Goal: Check status: Check status

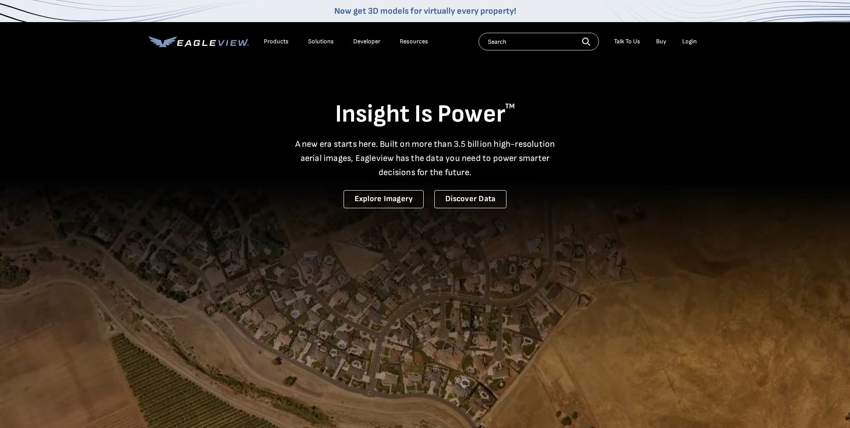
click at [686, 43] on div "Login" at bounding box center [689, 42] width 15 height 8
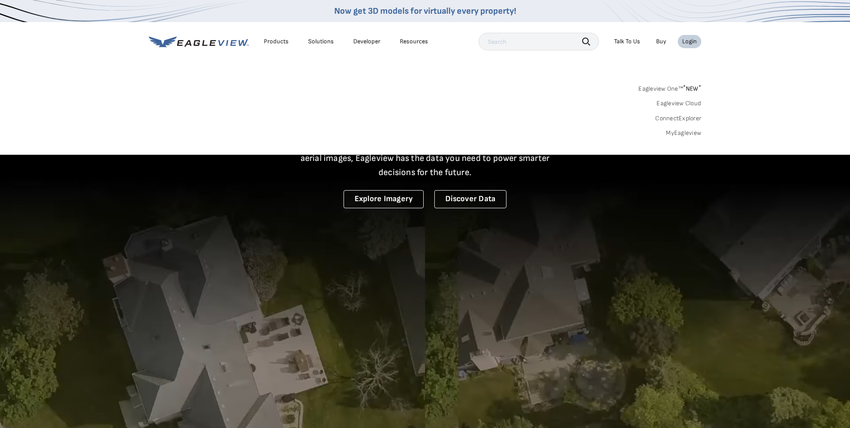
click at [684, 129] on div "Eagleview One™ * NEW * Eagleview Cloud ConnectExplorer MyEagleview" at bounding box center [425, 109] width 552 height 55
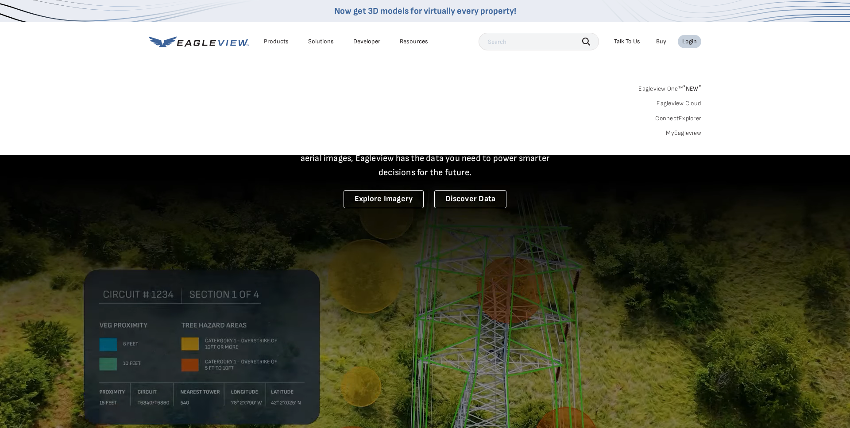
click at [684, 133] on link "MyEagleview" at bounding box center [683, 133] width 35 height 8
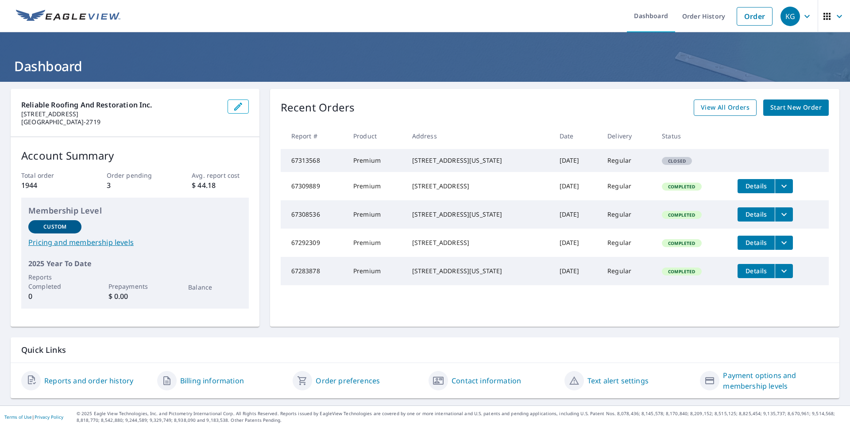
click at [739, 109] on span "View All Orders" at bounding box center [725, 107] width 49 height 11
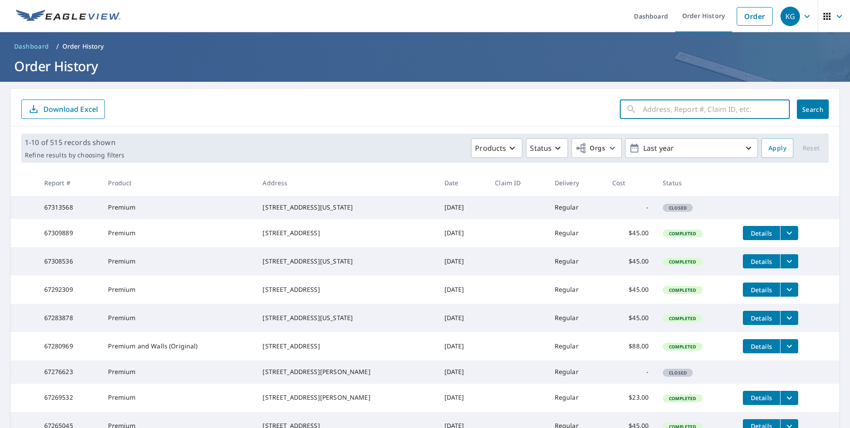
click at [722, 116] on input "text" at bounding box center [716, 109] width 147 height 25
type input "2409"
click button "Search" at bounding box center [813, 109] width 32 height 19
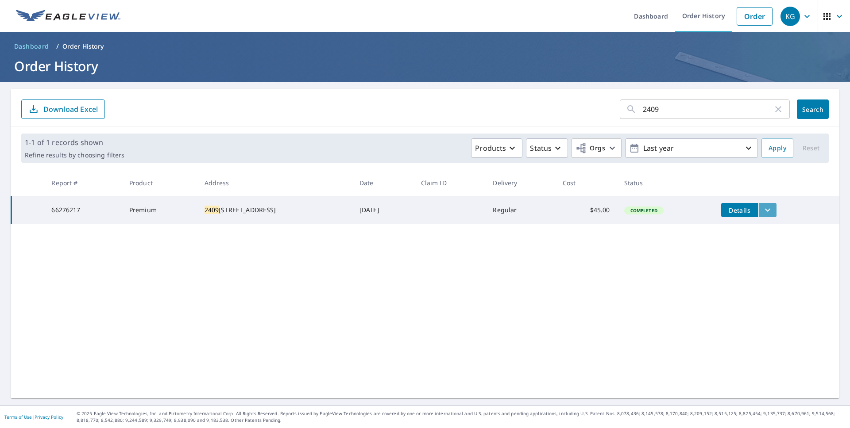
click at [764, 211] on icon "filesDropdownBtn-66276217" at bounding box center [767, 210] width 11 height 11
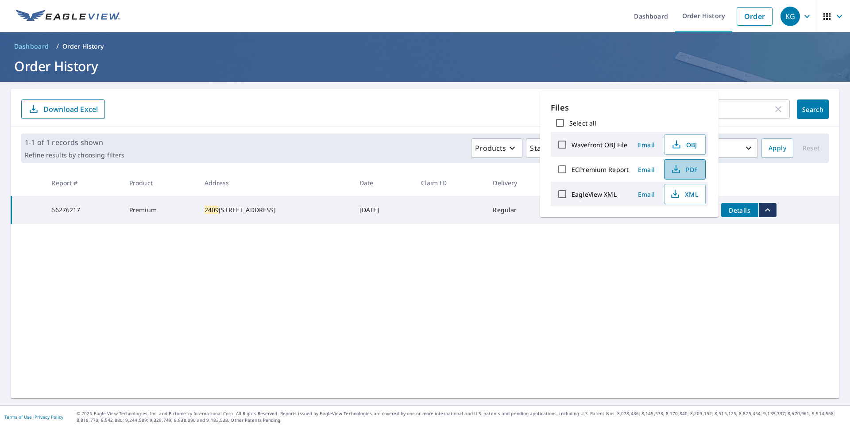
click at [684, 172] on span "PDF" at bounding box center [684, 169] width 28 height 11
